Goal: Information Seeking & Learning: Find specific fact

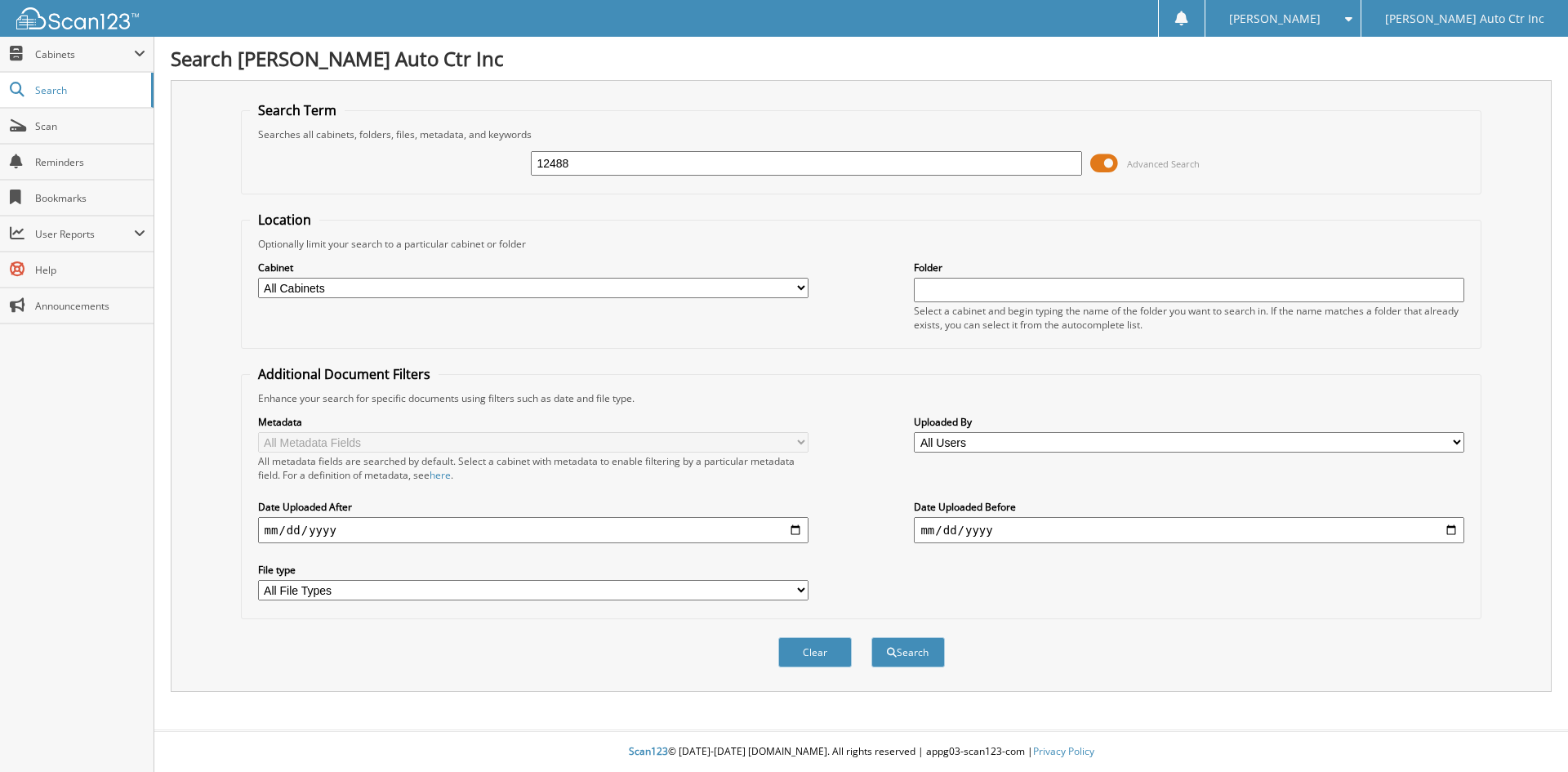
type input "12488"
click at [871, 637] on button "Search" at bounding box center [907, 652] width 73 height 30
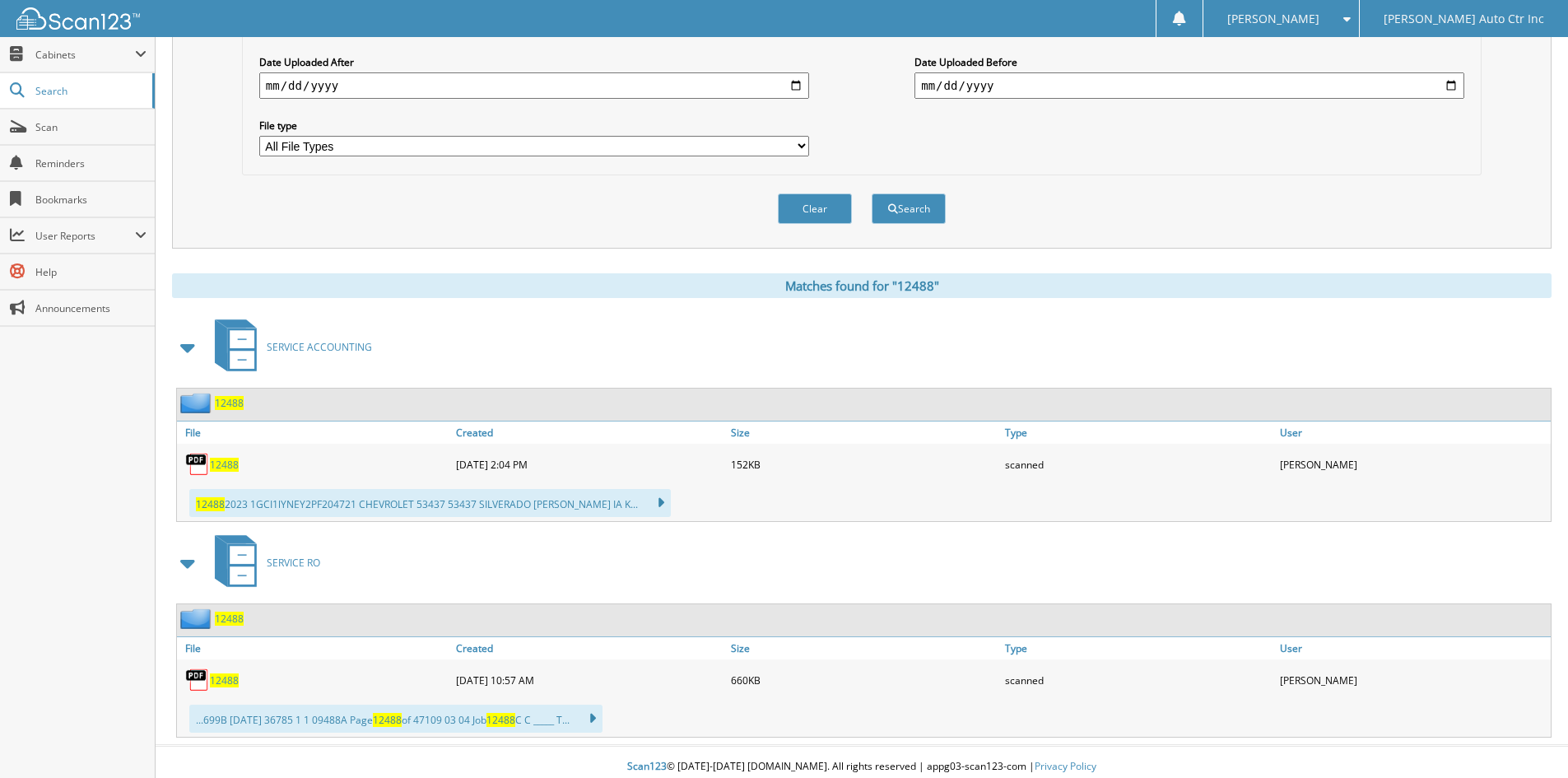
scroll to position [458, 0]
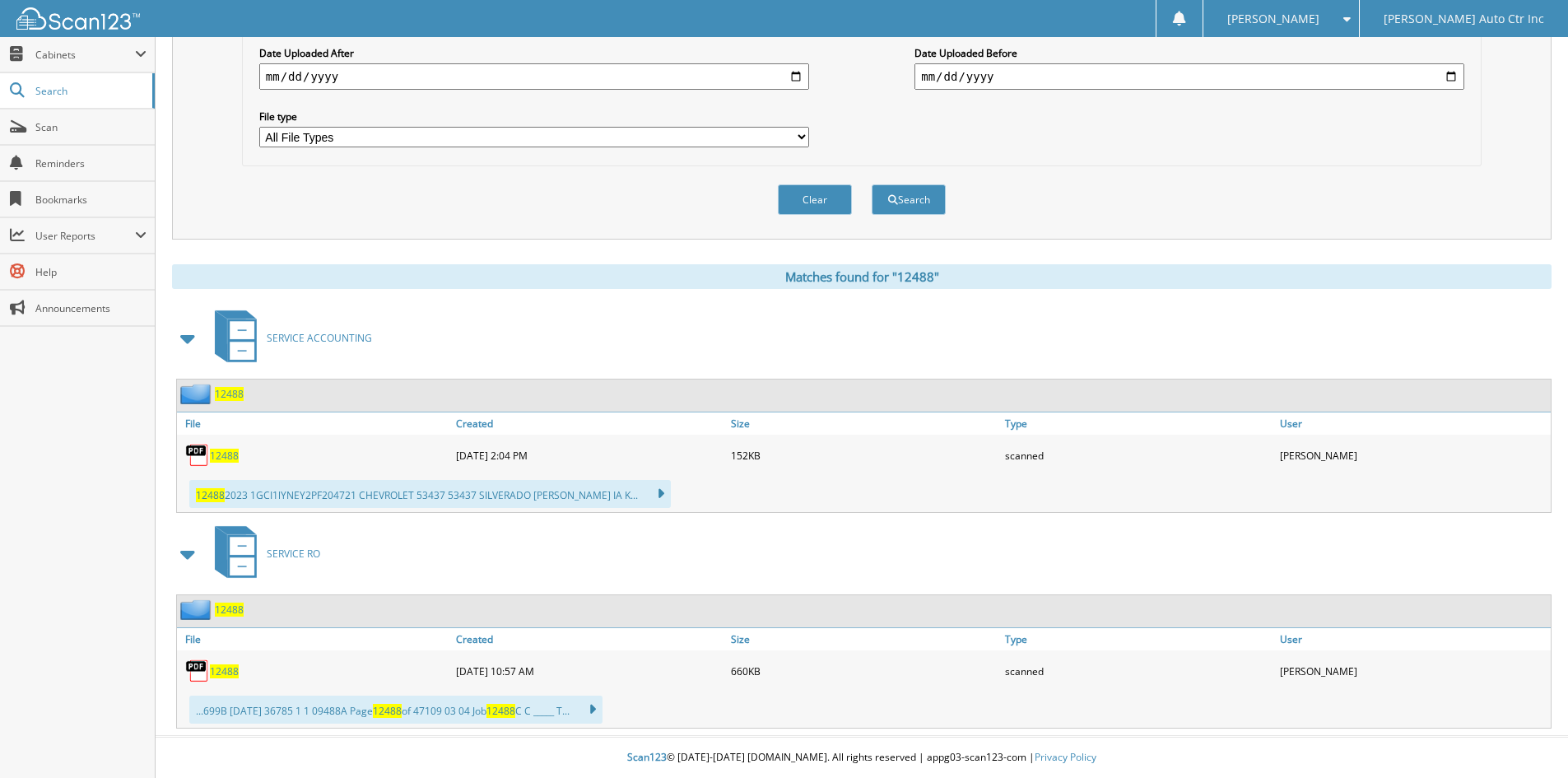
click at [215, 669] on span "12488" at bounding box center [224, 671] width 29 height 14
click at [842, 204] on button "Clear" at bounding box center [815, 199] width 74 height 31
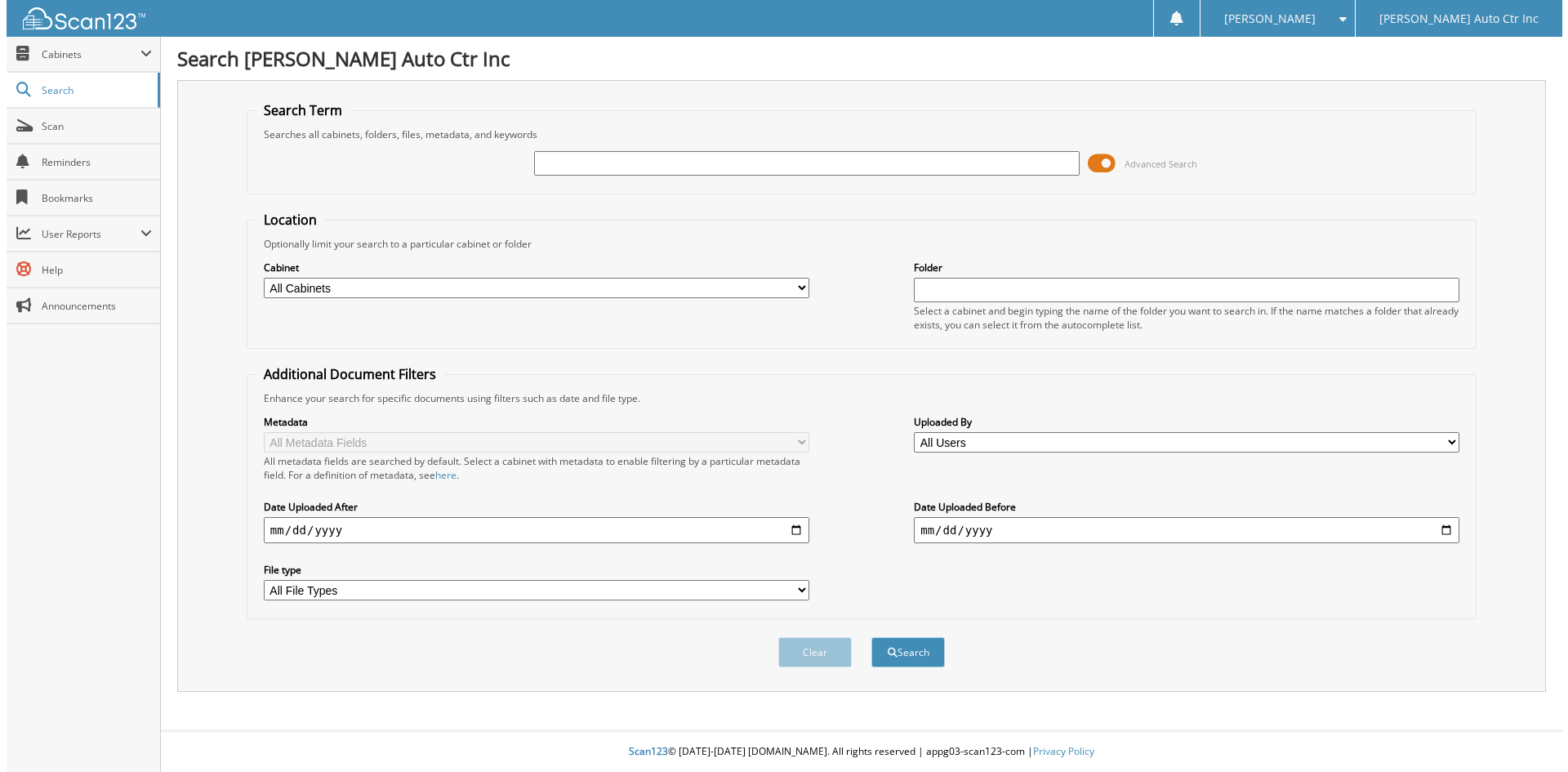
scroll to position [0, 0]
click at [101, 576] on div "Close Cabinets My Company Email Addresses Search Scan" at bounding box center [77, 404] width 154 height 735
